Goal: Task Accomplishment & Management: Manage account settings

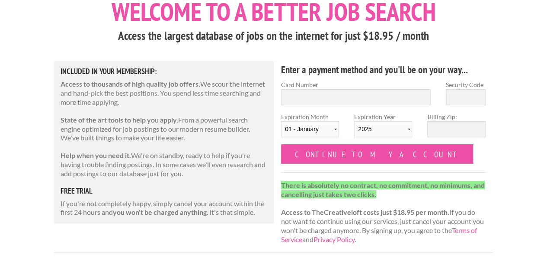
scroll to position [216, 0]
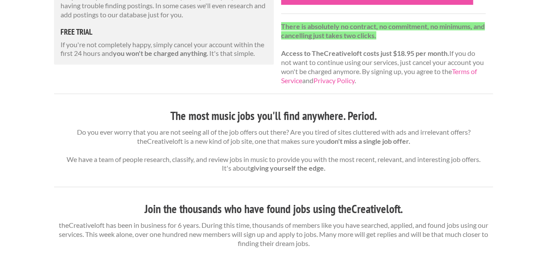
type input "4366183841937901"
select select "08"
select select "2029"
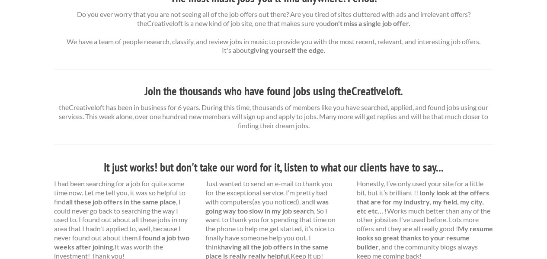
scroll to position [346, 0]
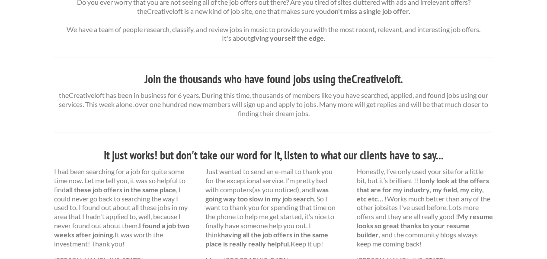
type input "382"
type input "97006"
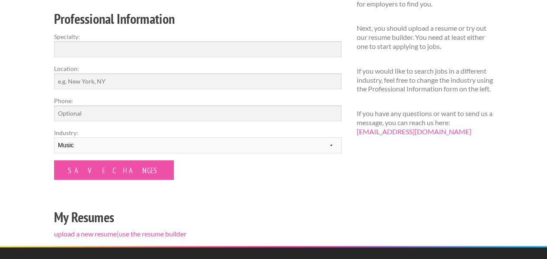
scroll to position [173, 0]
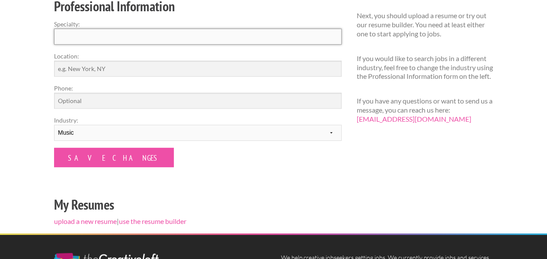
click at [118, 45] on input "Specialty:" at bounding box center [198, 37] width 288 height 16
type input "Pianist/Collaborator"
click at [107, 77] on input "Location:" at bounding box center [198, 69] width 288 height 16
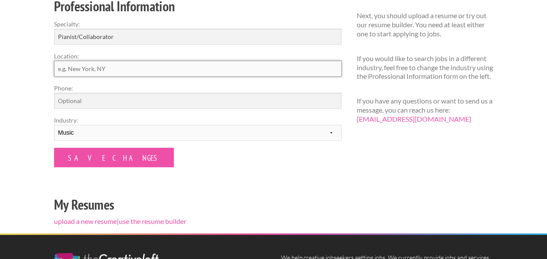
click at [107, 77] on input "Location:" at bounding box center [198, 69] width 288 height 16
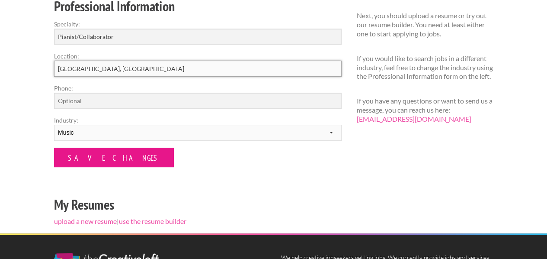
type input "Portland, OR"
click at [54, 167] on input "Save Changes" at bounding box center [114, 156] width 120 height 19
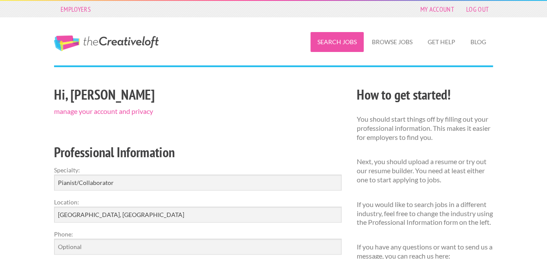
click at [364, 46] on link "Search Jobs" at bounding box center [337, 42] width 53 height 20
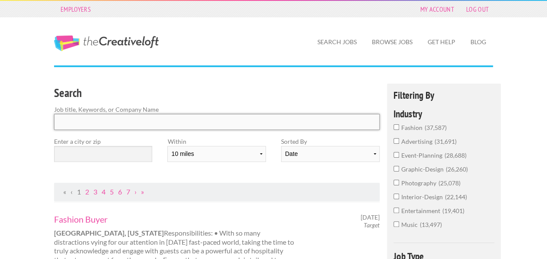
click at [70, 130] on input "Search" at bounding box center [217, 122] width 326 height 16
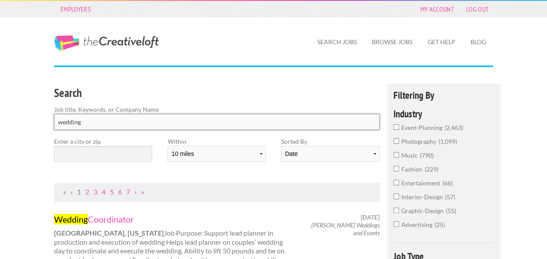
type input "wedding"
click at [73, 162] on input "text" at bounding box center [103, 154] width 98 height 16
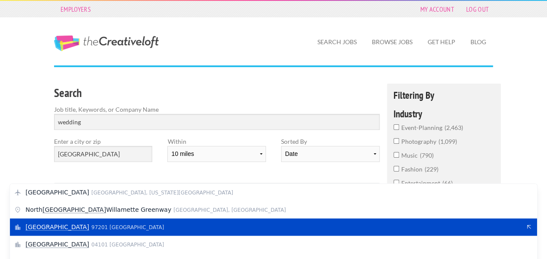
click at [91, 230] on span "97201 United States of America" at bounding box center [127, 227] width 73 height 6
type input "Portland"
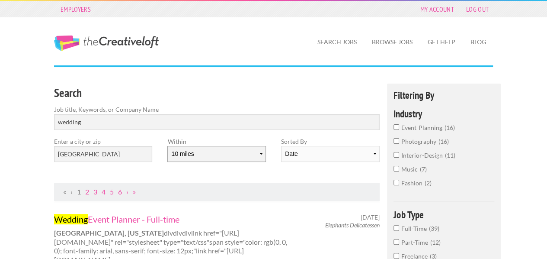
click at [167, 162] on select "10 miles 20 miles 50 miles 100 miles 200 miles 300 miles 400 miles 500 miles" at bounding box center [216, 154] width 98 height 16
select select "50"
click at [167, 162] on select "10 miles 20 miles 50 miles 100 miles 200 miles 300 miles 400 miles 500 miles" at bounding box center [216, 154] width 98 height 16
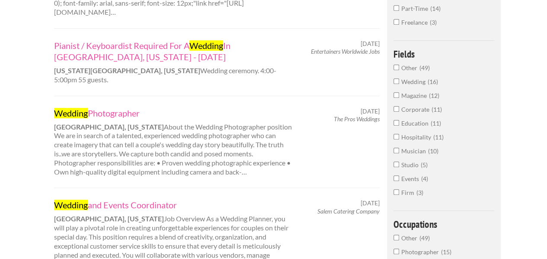
scroll to position [259, 0]
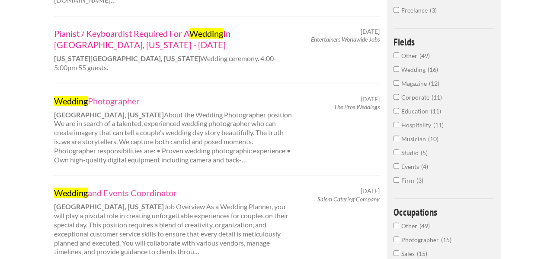
click at [189, 38] on mark "Wedding" at bounding box center [206, 33] width 34 height 10
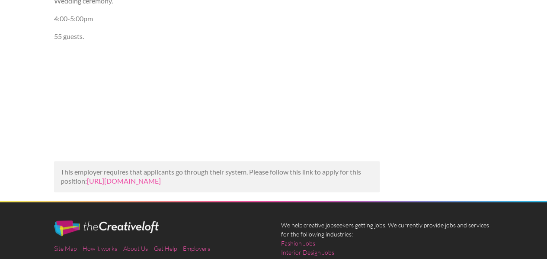
scroll to position [173, 0]
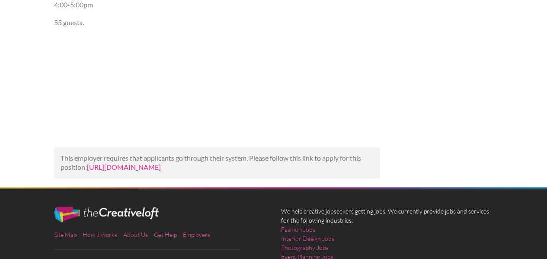
click at [161, 171] on link "[URL][DOMAIN_NAME]" at bounding box center [124, 167] width 74 height 8
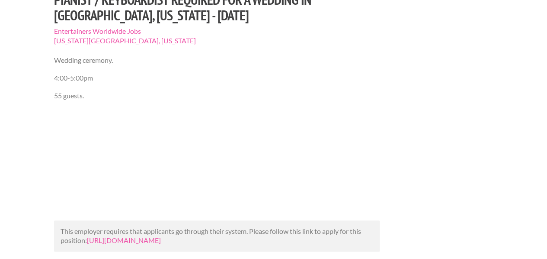
scroll to position [0, 0]
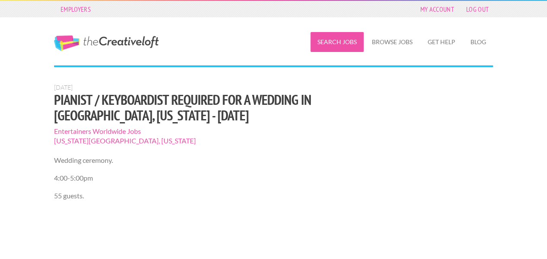
click at [364, 45] on link "Search Jobs" at bounding box center [337, 42] width 53 height 20
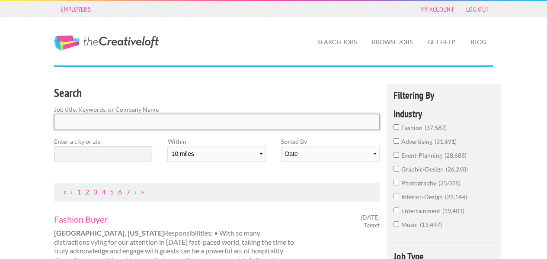
click at [73, 130] on input "Search" at bounding box center [217, 122] width 326 height 16
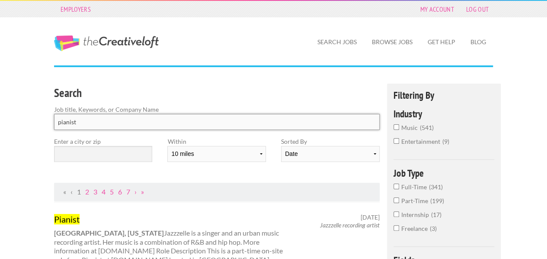
type input "pianist"
click at [76, 162] on input "text" at bounding box center [103, 154] width 98 height 16
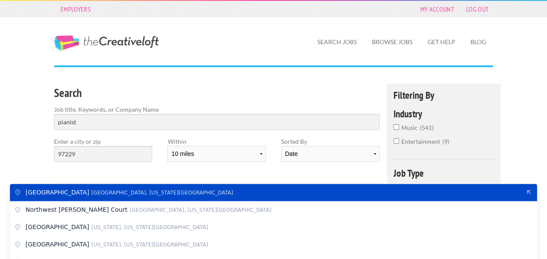
click at [238, 196] on span "Northwest 147th Avenue Oak Hills, Washington County" at bounding box center [273, 192] width 495 height 8
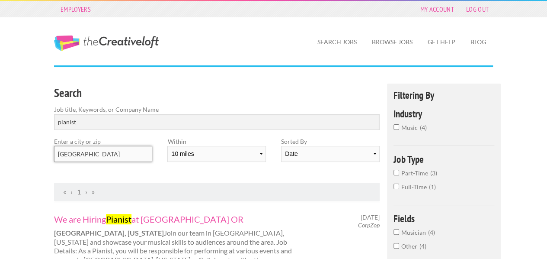
click at [152, 162] on input "Northwest 147th Avenue" at bounding box center [103, 154] width 98 height 16
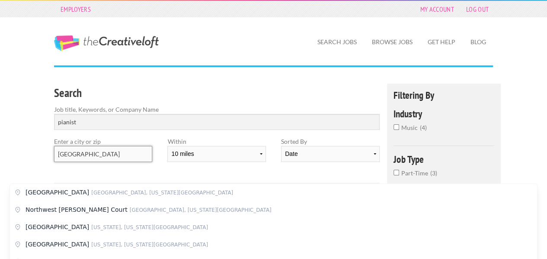
click at [152, 162] on input "Northwest 147th Avenue" at bounding box center [103, 154] width 98 height 16
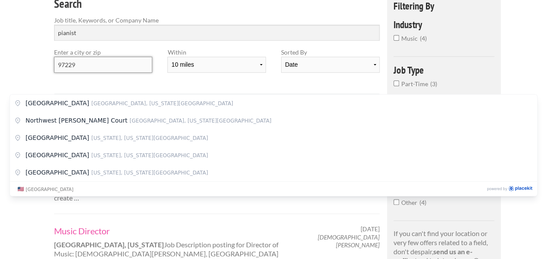
scroll to position [43, 0]
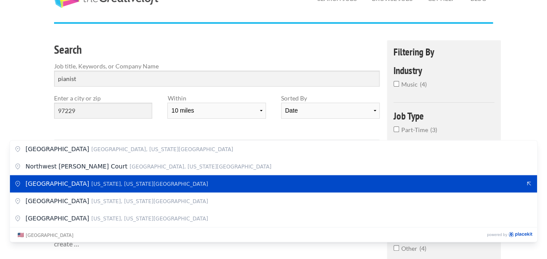
click at [232, 184] on div "Northwest 137th Avenue Oregon, Washington County" at bounding box center [273, 183] width 527 height 17
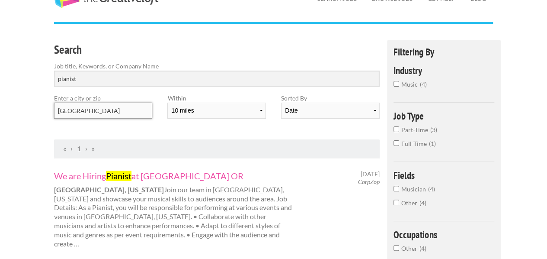
click at [142, 118] on input "Northwest 137th Avenue" at bounding box center [103, 110] width 98 height 16
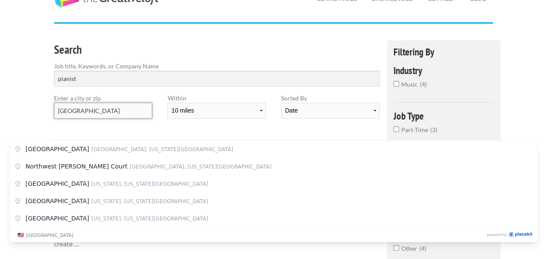
click at [141, 118] on input "Northwest 137th Avenue" at bounding box center [103, 110] width 98 height 16
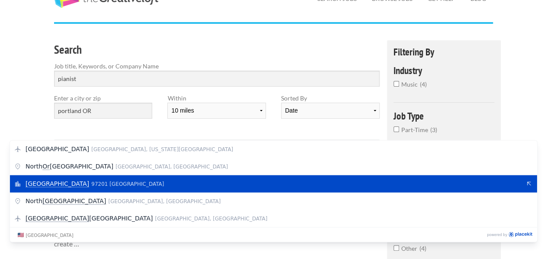
click at [46, 187] on mark "Portland" at bounding box center [58, 183] width 64 height 7
type input "Portland"
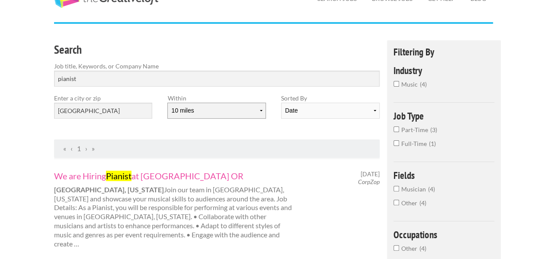
click at [167, 118] on select "10 miles 20 miles 50 miles 100 miles 200 miles 300 miles 400 miles 500 miles" at bounding box center [216, 110] width 98 height 16
select select "50"
click at [167, 118] on select "10 miles 20 miles 50 miles 100 miles 200 miles 300 miles 400 miles 500 miles" at bounding box center [216, 110] width 98 height 16
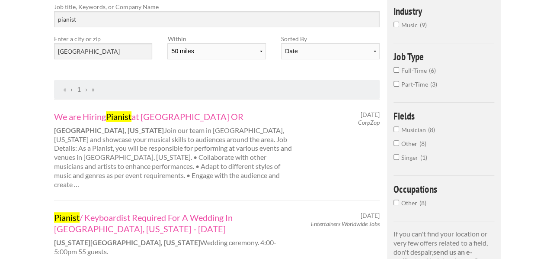
scroll to position [130, 0]
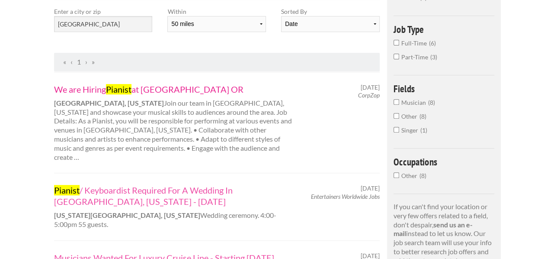
click at [100, 95] on link "We are Hiring Pianist at Beaverton OR" at bounding box center [174, 88] width 240 height 11
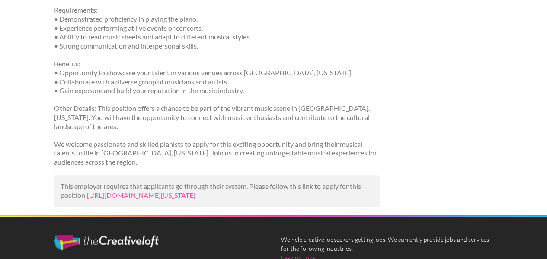
scroll to position [303, 0]
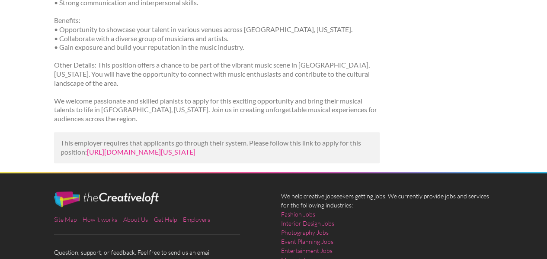
click at [181, 156] on link "[URL][DOMAIN_NAME][US_STATE]" at bounding box center [141, 151] width 109 height 8
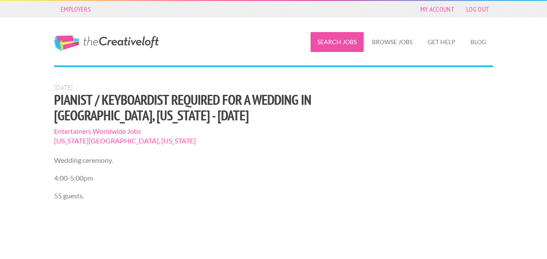
click at [364, 45] on link "Search Jobs" at bounding box center [337, 42] width 53 height 20
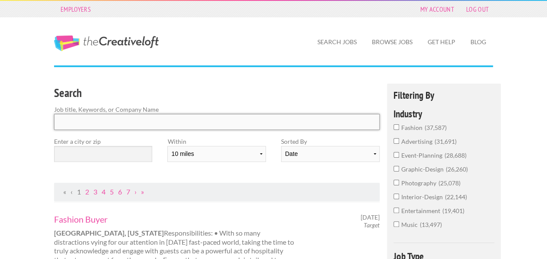
click at [110, 130] on input "Search" at bounding box center [217, 122] width 326 height 16
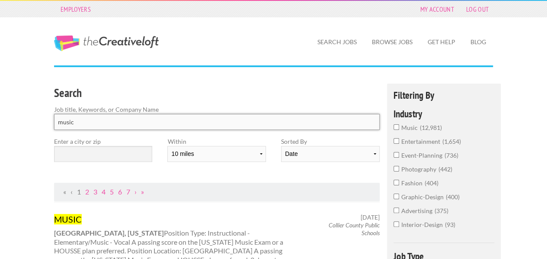
type input "music"
click at [97, 162] on input "text" at bounding box center [103, 154] width 98 height 16
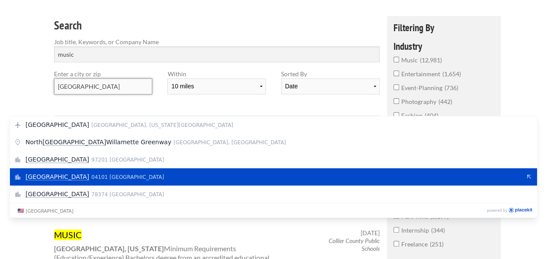
scroll to position [86, 0]
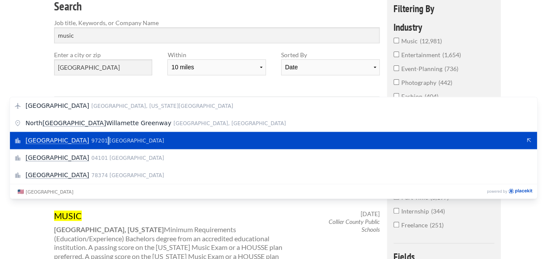
click at [91, 144] on span "97201 United States of America" at bounding box center [127, 141] width 73 height 6
type input "Portland"
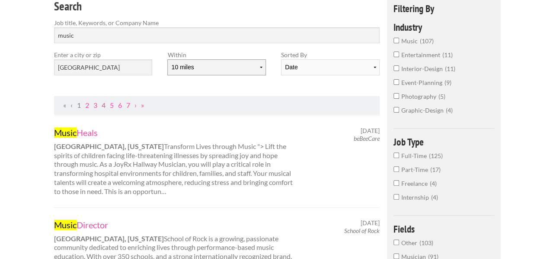
click at [167, 75] on select "10 miles 20 miles 50 miles 100 miles 200 miles 300 miles 400 miles 500 miles" at bounding box center [216, 67] width 98 height 16
select select "50"
click at [167, 75] on select "10 miles 20 miles 50 miles 100 miles 200 miles 300 miles 400 miles 500 miles" at bounding box center [216, 67] width 98 height 16
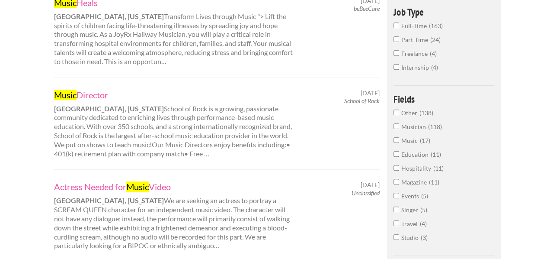
scroll to position [0, 0]
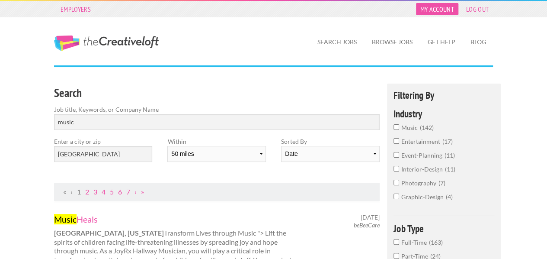
click at [458, 13] on link "My Account" at bounding box center [437, 9] width 42 height 12
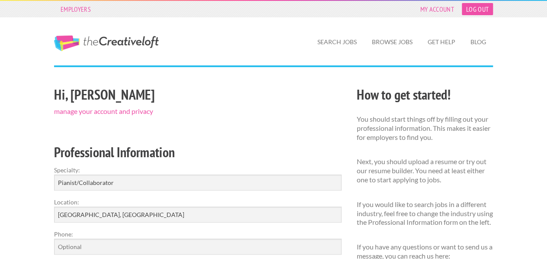
click at [493, 10] on link "Log Out" at bounding box center [477, 9] width 31 height 12
click at [81, 115] on link "manage your account and privacy" at bounding box center [103, 111] width 99 height 8
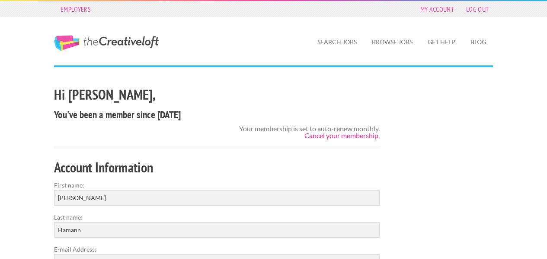
click at [380, 139] on link "Cancel your membership." at bounding box center [341, 135] width 75 height 8
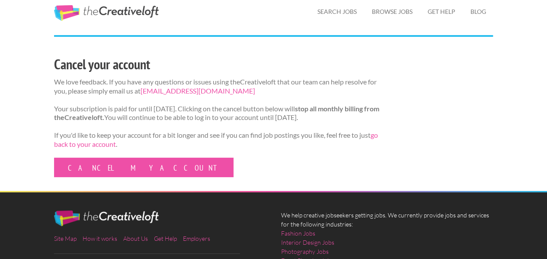
scroll to position [43, 0]
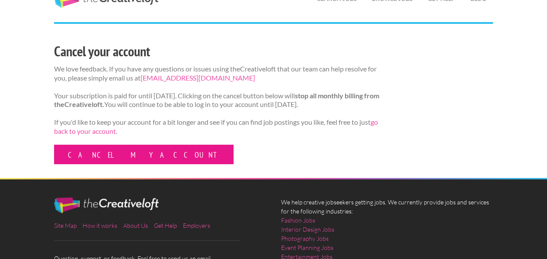
click at [54, 164] on link "Cancel my account" at bounding box center [143, 153] width 179 height 19
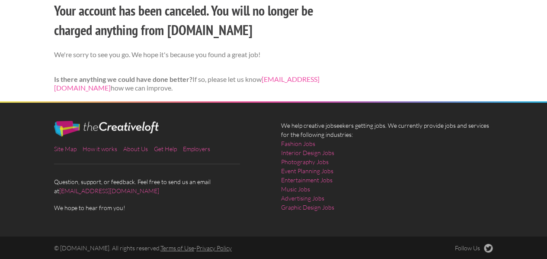
scroll to position [99, 0]
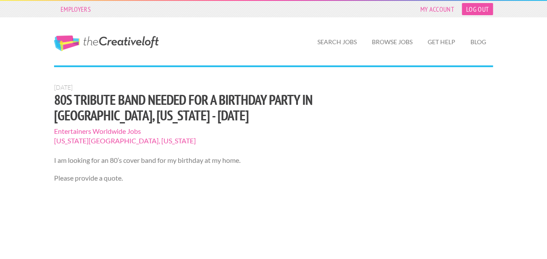
click at [493, 9] on link "Log Out" at bounding box center [477, 9] width 31 height 12
